Goal: Task Accomplishment & Management: Complete application form

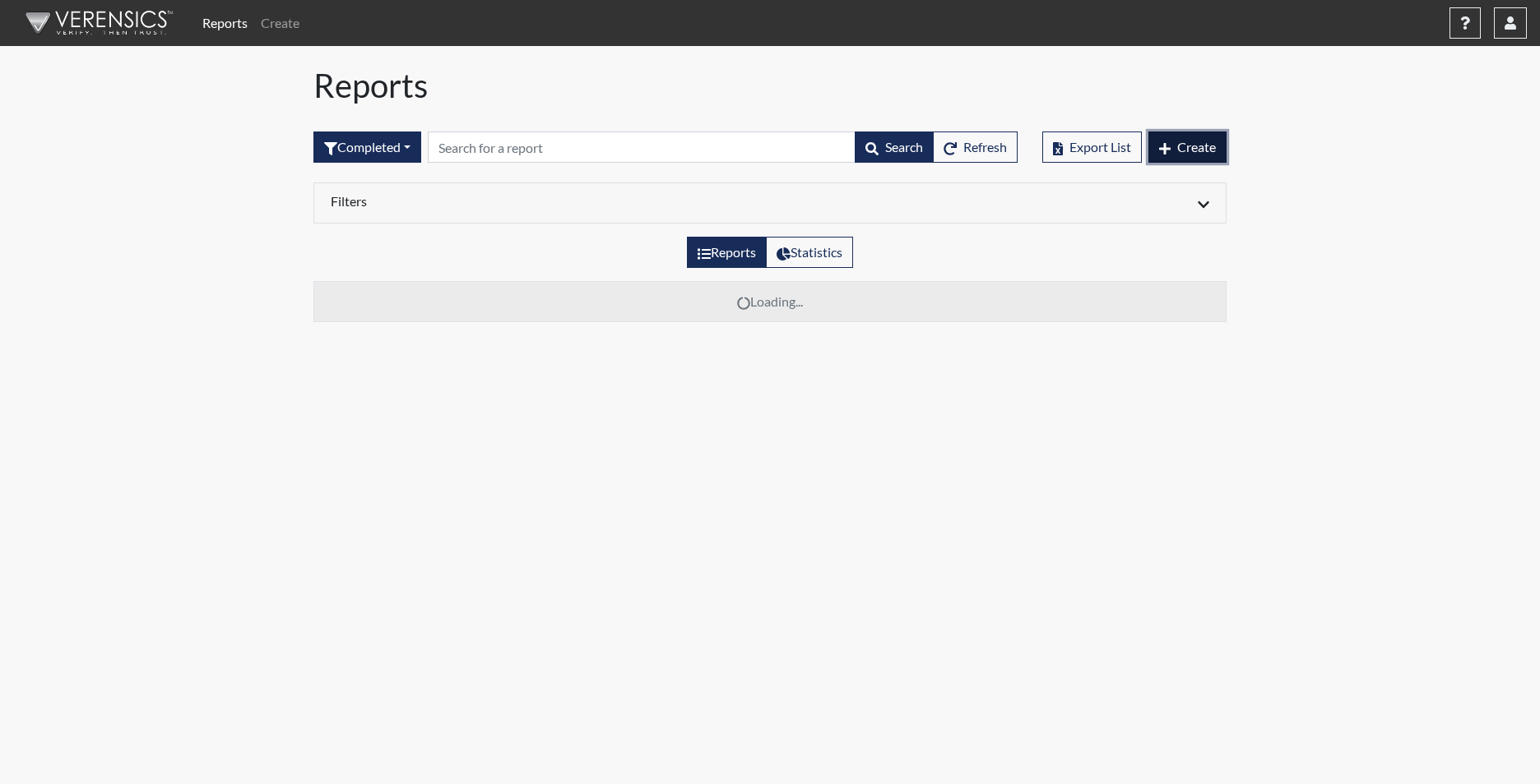
click at [1191, 144] on span "Create" at bounding box center [1196, 146] width 39 height 15
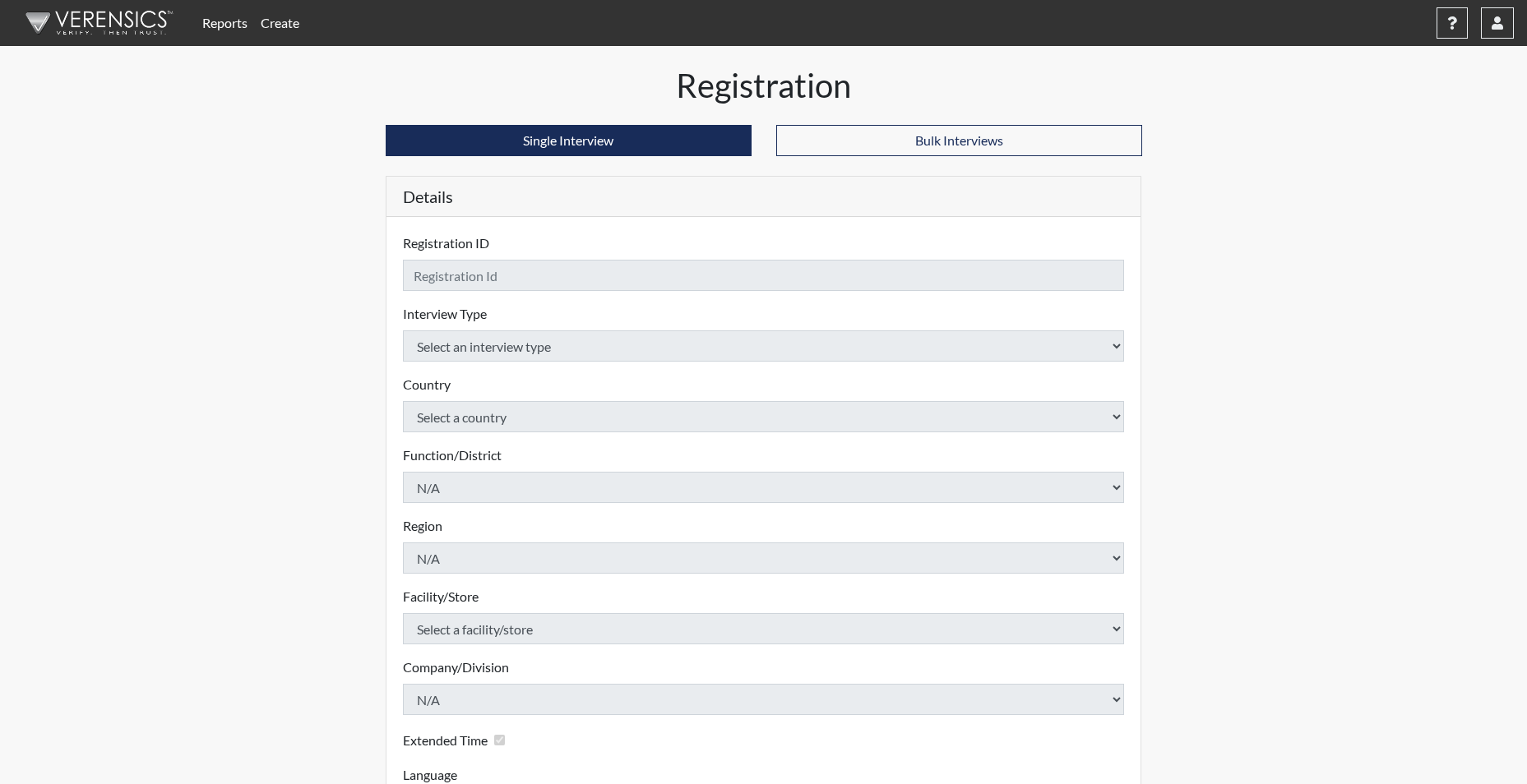
checkbox input "true"
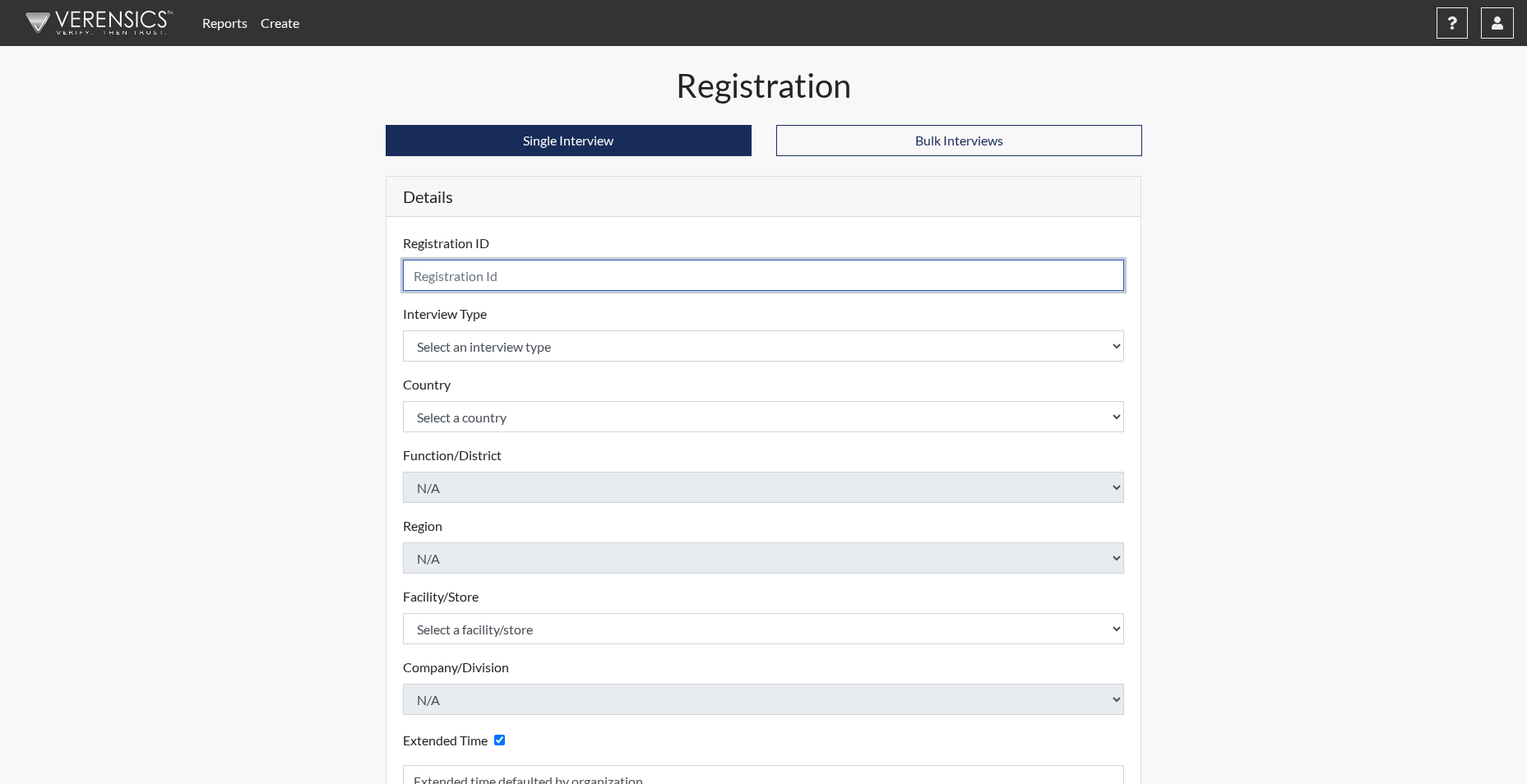
click at [580, 276] on input "text" at bounding box center [764, 275] width 722 height 31
type input "SWEBB7759"
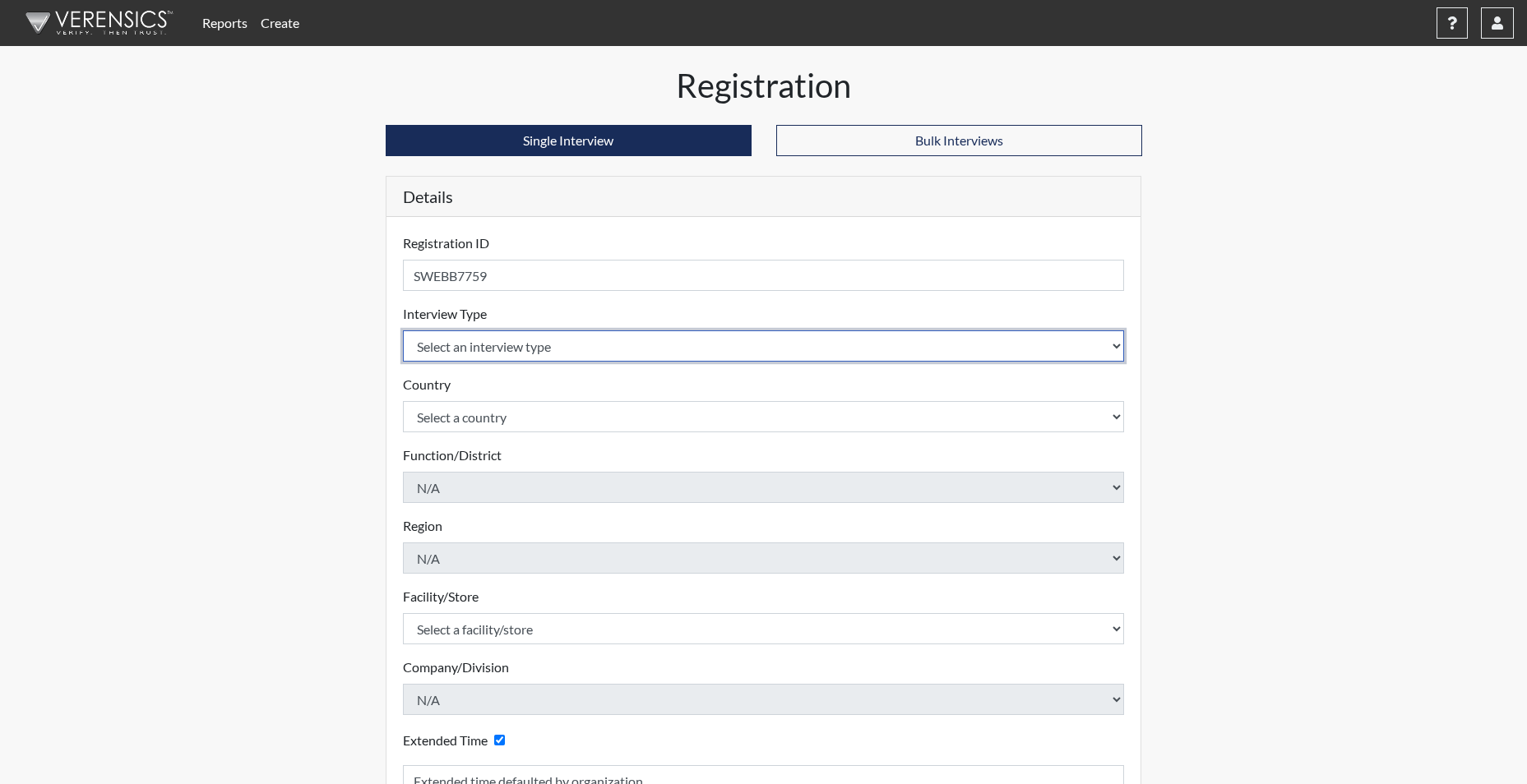
click at [533, 349] on select "Select an interview type Corrections Pre-Employment" at bounding box center [764, 346] width 722 height 31
select select "ff733e93-e1bf-11ea-9c9f-0eff0cf7eb8f"
click at [403, 330] on select "Select an interview type Corrections Pre-Employment" at bounding box center [764, 346] width 722 height 31
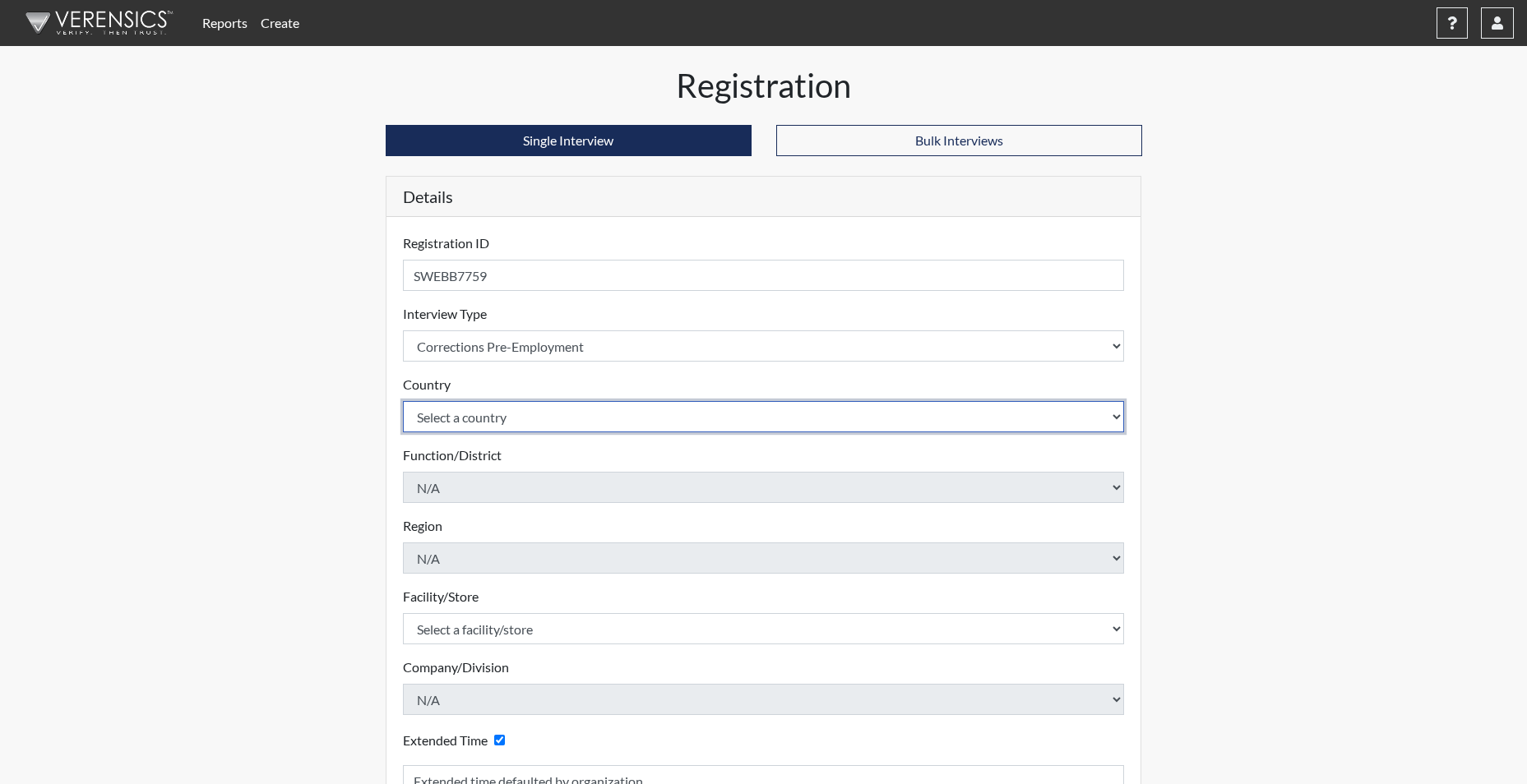
click at [510, 418] on select "Select a country [GEOGRAPHIC_DATA] [GEOGRAPHIC_DATA]" at bounding box center [764, 417] width 722 height 31
select select "united-states-of-[GEOGRAPHIC_DATA]"
click at [403, 401] on select "Select a country [GEOGRAPHIC_DATA] [GEOGRAPHIC_DATA]" at bounding box center [764, 417] width 722 height 31
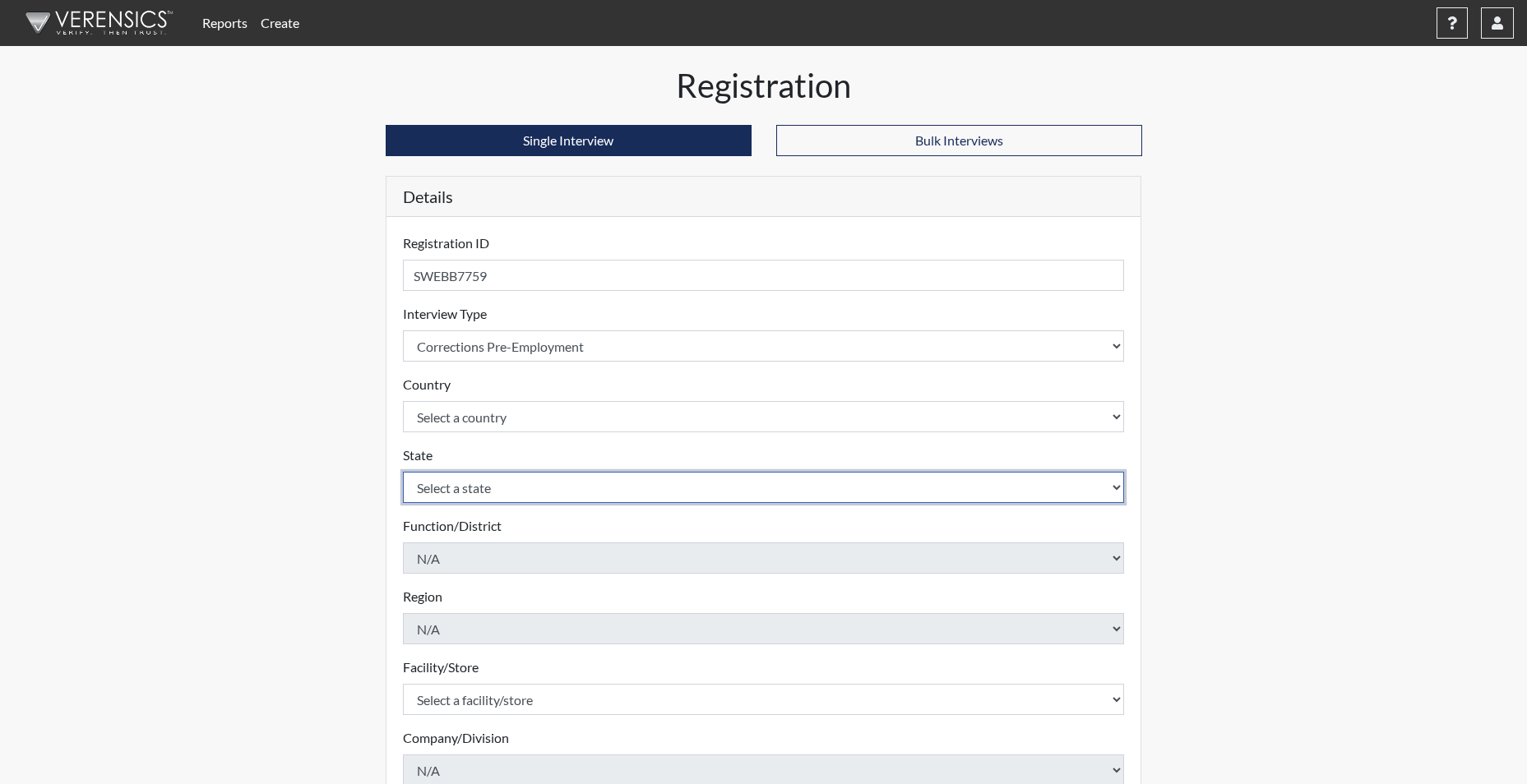
click at [481, 484] on select "Select a state [US_STATE] [US_STATE] [US_STATE] [US_STATE] [US_STATE] [US_STATE…" at bounding box center [764, 487] width 722 height 31
select select "SC"
click at [403, 471] on select "Select a state [US_STATE] [US_STATE] [US_STATE] [US_STATE] [US_STATE] [US_STATE…" at bounding box center [764, 487] width 722 height 31
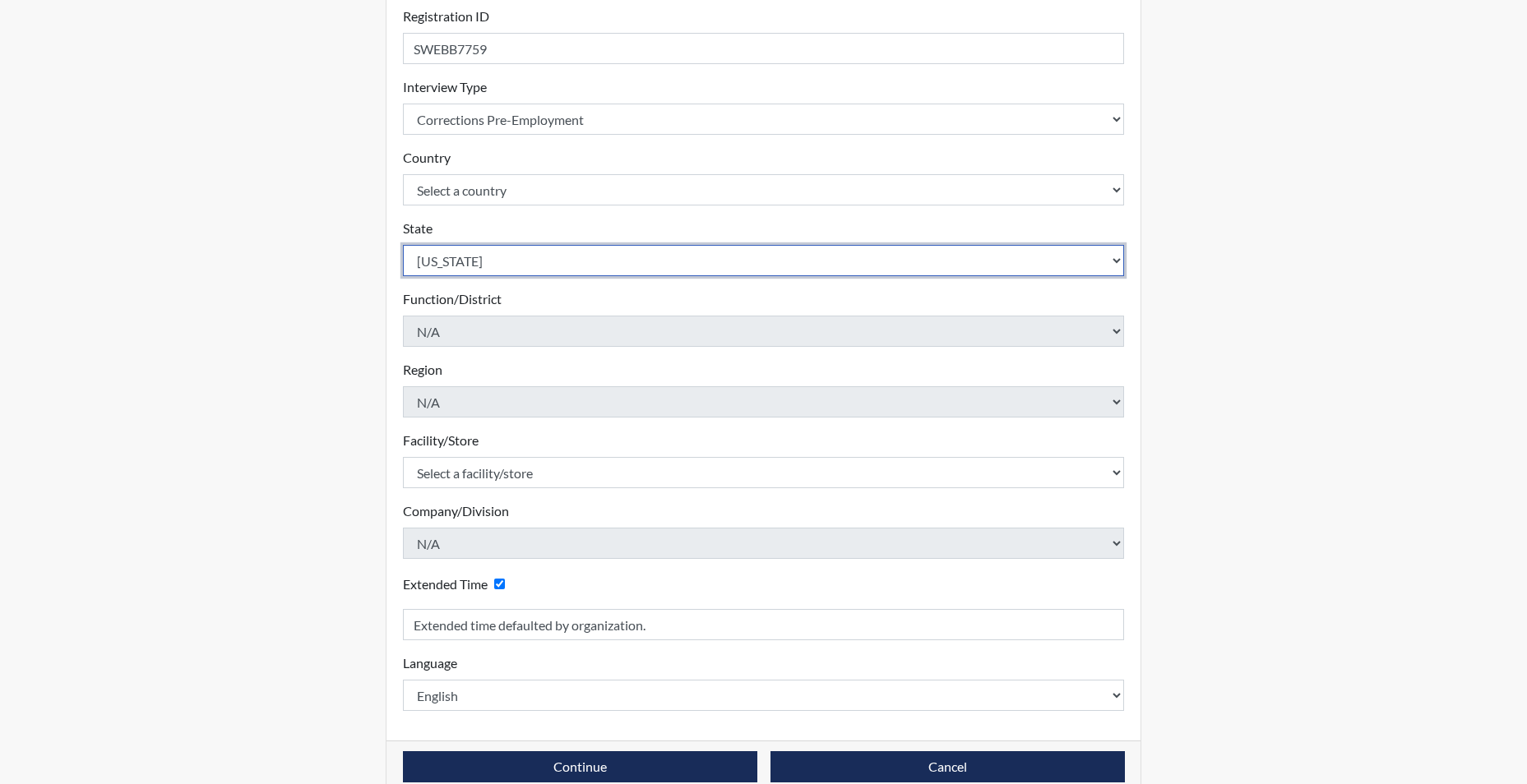
scroll to position [256, 0]
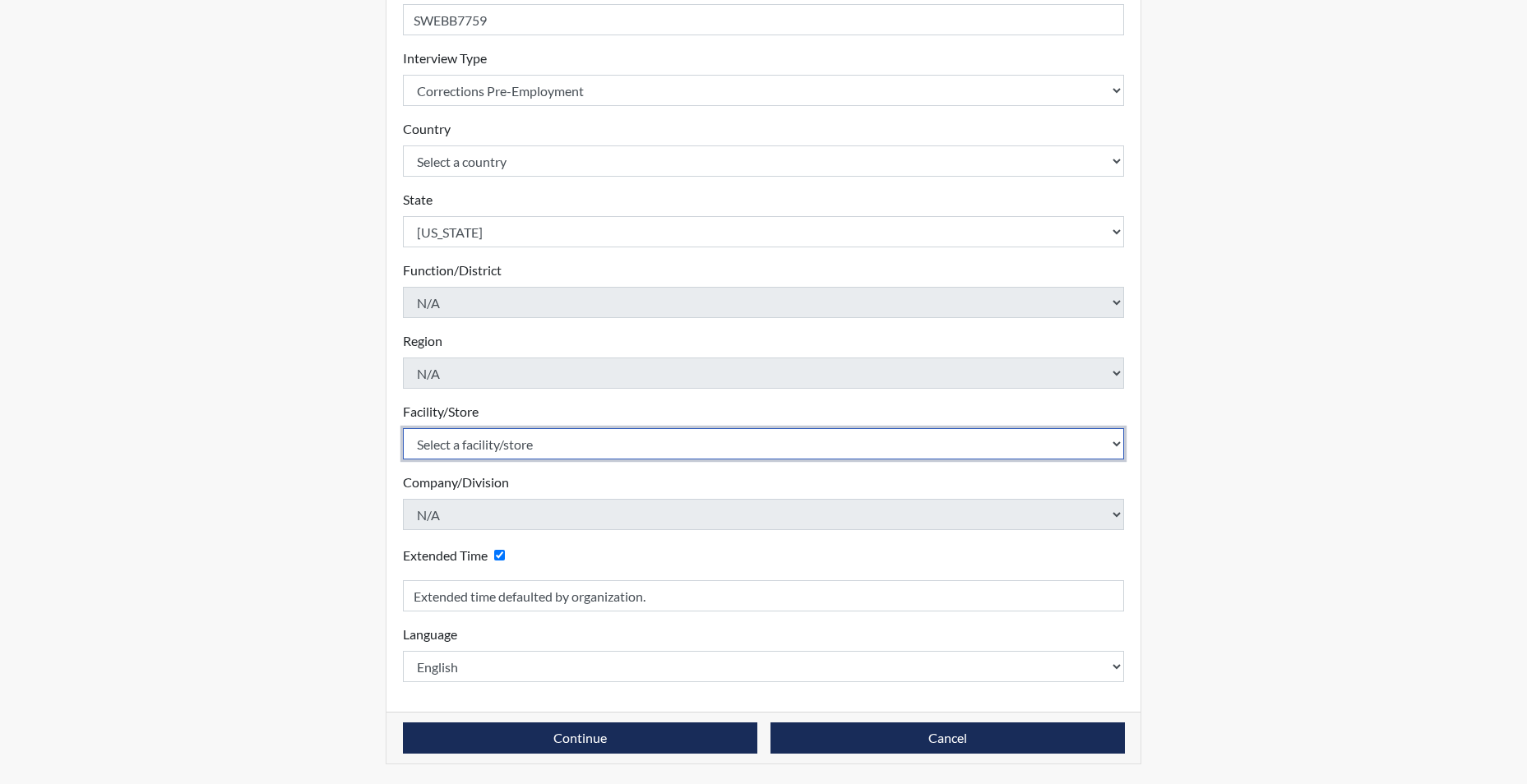
click at [492, 443] on select "Select a facility/store [GEOGRAPHIC_DATA] CI Broad River CI [PERSON_NAME] CI Di…" at bounding box center [764, 444] width 722 height 31
select select "6b2bc1c5-f1d6-4d28-88b9-775fabb55177"
click at [403, 428] on select "Select a facility/store [GEOGRAPHIC_DATA] CI Broad River CI [PERSON_NAME] CI Di…" at bounding box center [764, 444] width 722 height 31
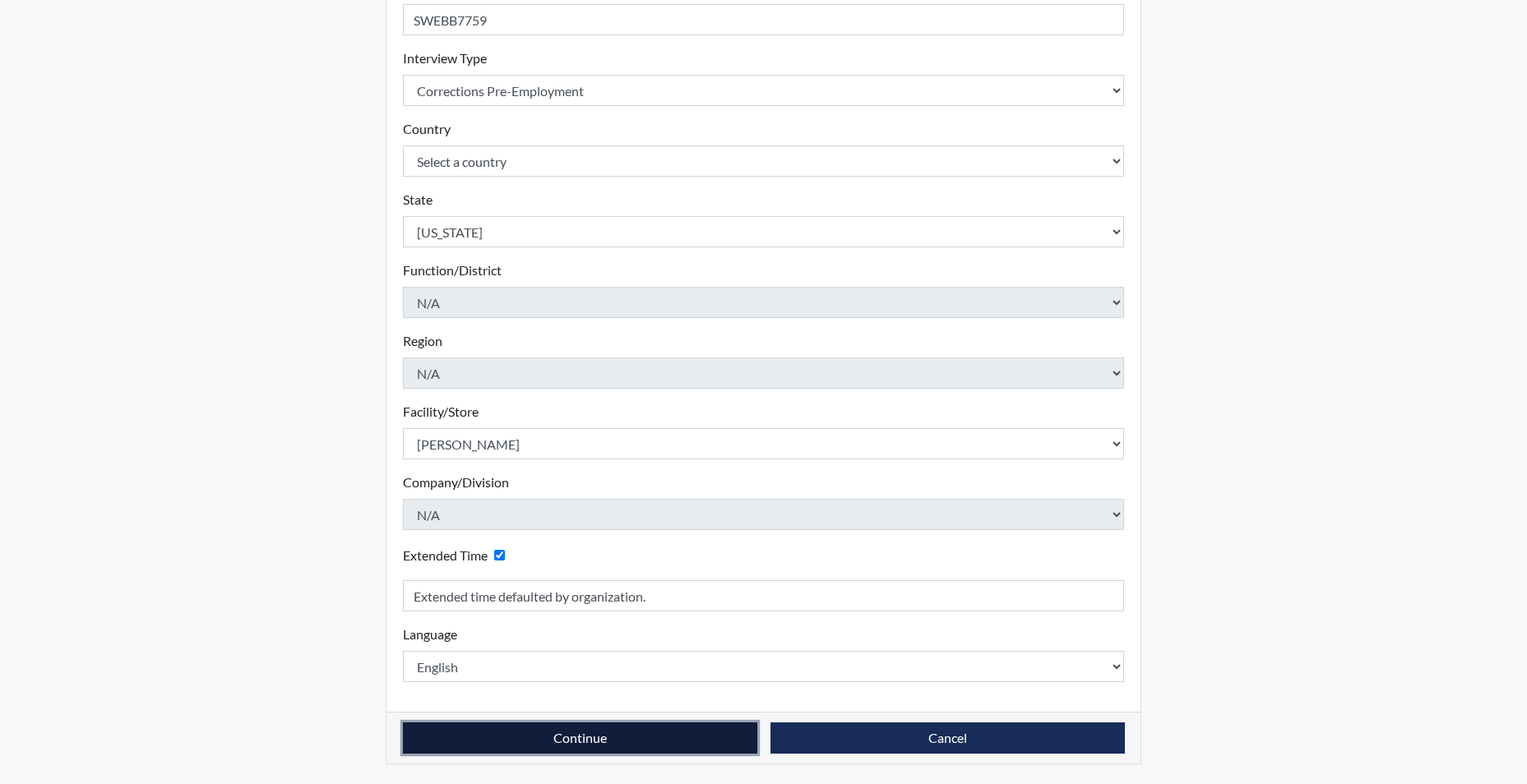
click at [550, 741] on button "Continue" at bounding box center [580, 738] width 355 height 31
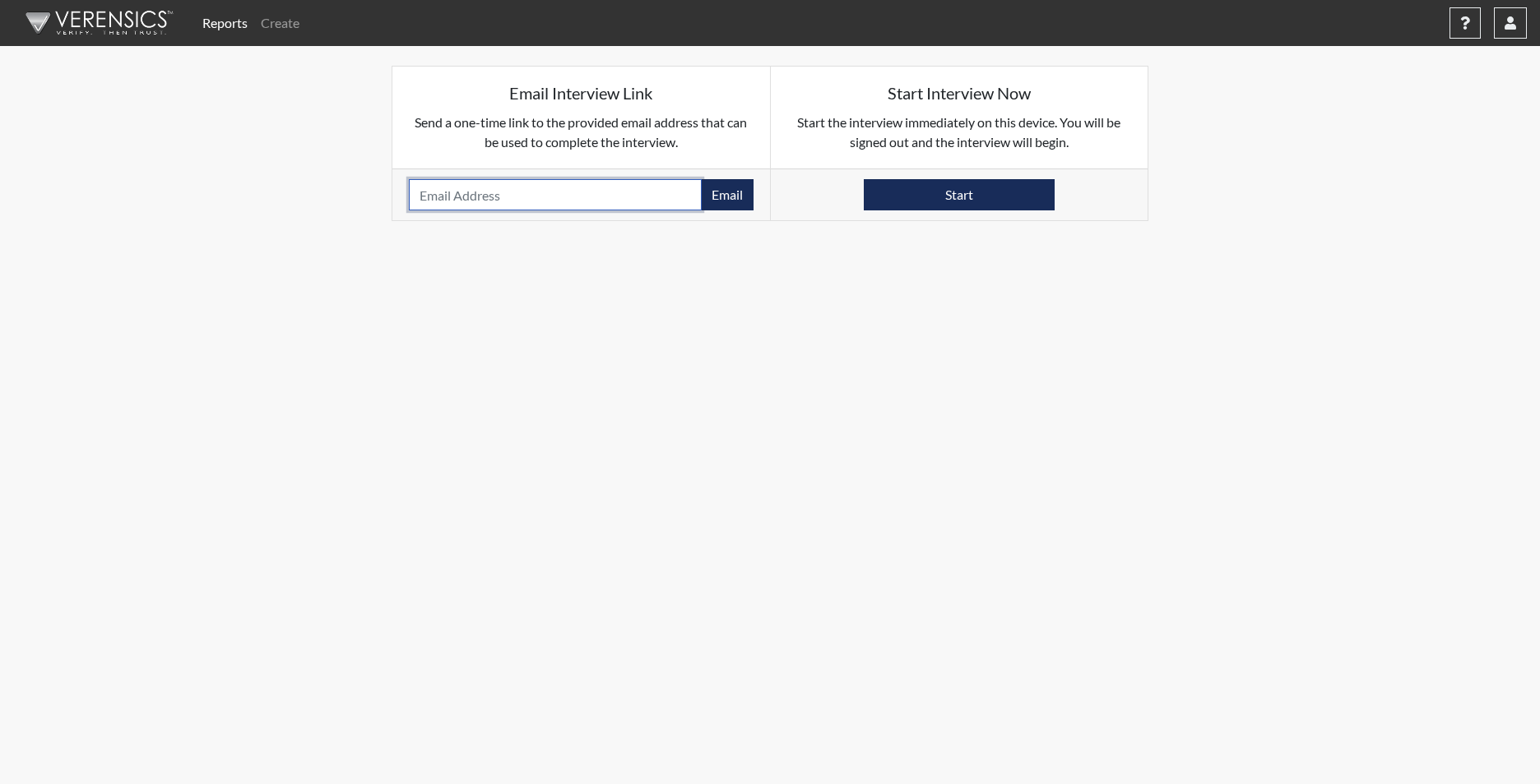
click at [437, 200] on input "email" at bounding box center [555, 195] width 293 height 31
paste input "[EMAIL_ADDRESS][DOMAIN_NAME]"
type input "[EMAIL_ADDRESS][DOMAIN_NAME]"
click at [727, 194] on button "Email" at bounding box center [727, 195] width 53 height 31
